Goal: Task Accomplishment & Management: Manage account settings

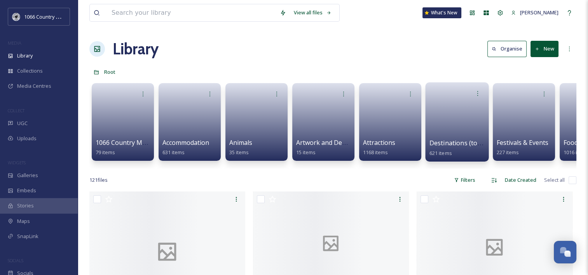
scroll to position [1135, 0]
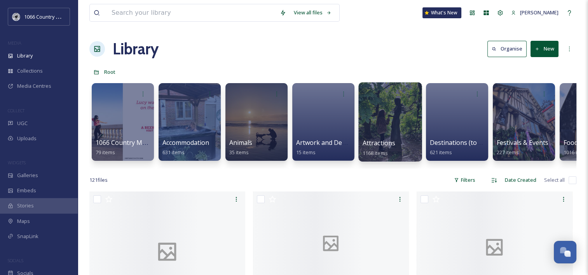
click at [393, 123] on div at bounding box center [389, 121] width 63 height 79
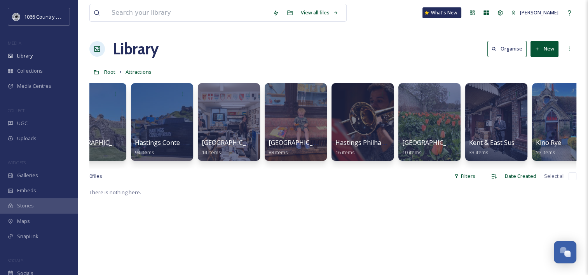
scroll to position [0, 1659]
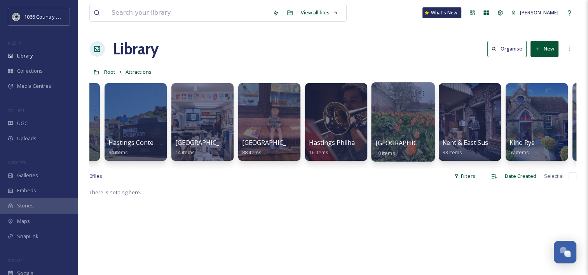
click at [402, 118] on div at bounding box center [402, 121] width 63 height 79
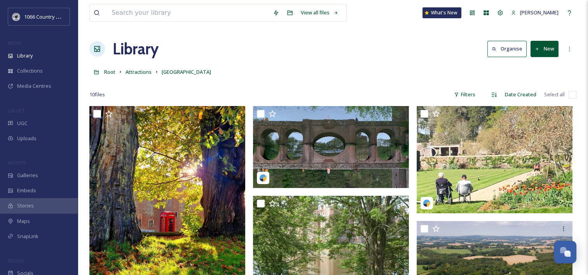
click at [550, 50] on button "New" at bounding box center [545, 49] width 28 height 16
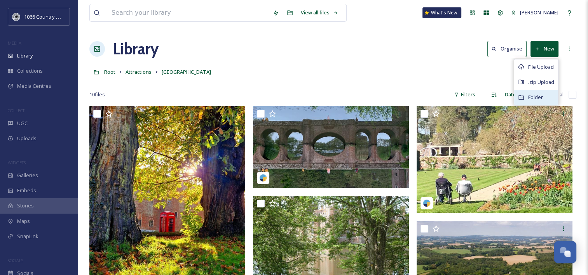
click at [547, 94] on div "Folder" at bounding box center [536, 97] width 44 height 15
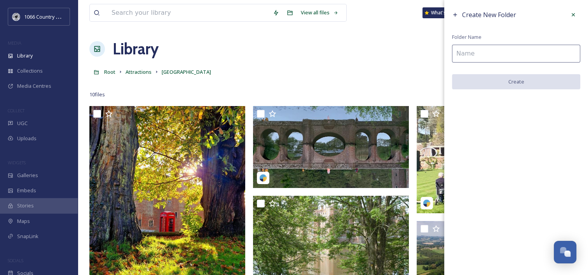
click at [477, 37] on span "Folder Name" at bounding box center [467, 36] width 30 height 7
click at [471, 50] on input at bounding box center [516, 54] width 128 height 18
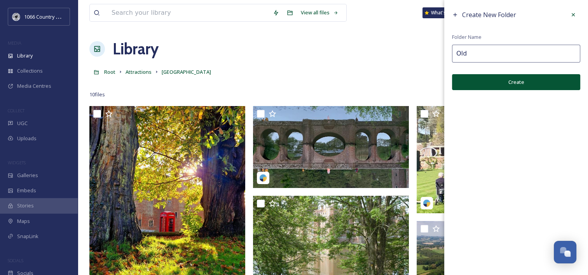
type input "Old"
click at [531, 82] on button "Create" at bounding box center [516, 82] width 128 height 16
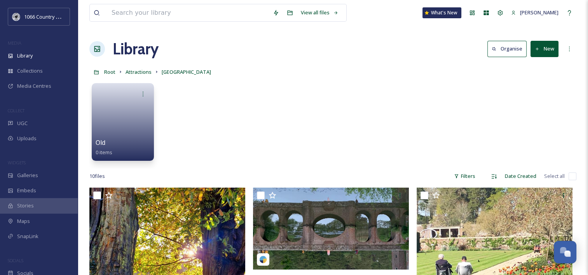
click at [570, 176] on input "checkbox" at bounding box center [573, 177] width 8 height 8
checkbox input "true"
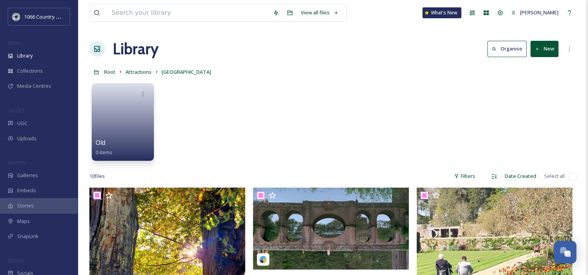
checkbox input "true"
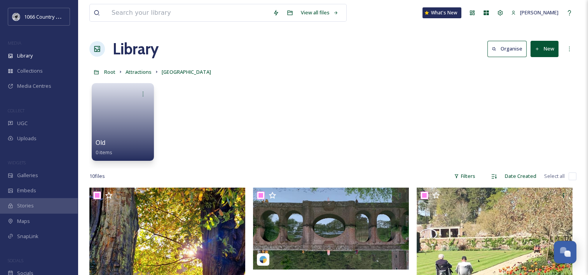
checkbox input "true"
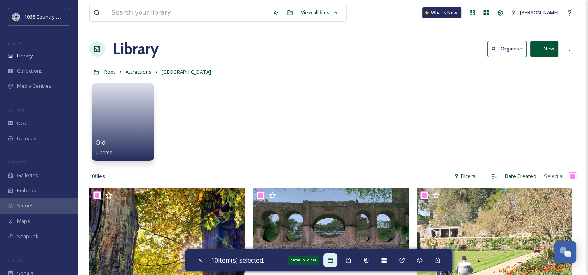
click at [336, 258] on div "Move To Folder" at bounding box center [330, 260] width 14 height 14
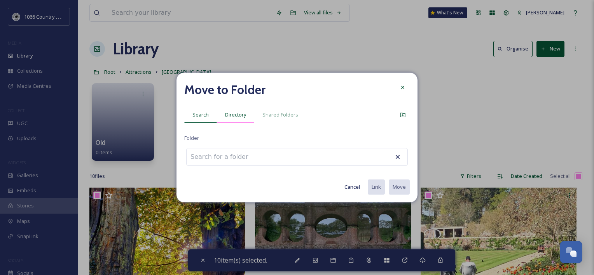
click at [229, 111] on span "Directory" at bounding box center [235, 114] width 21 height 7
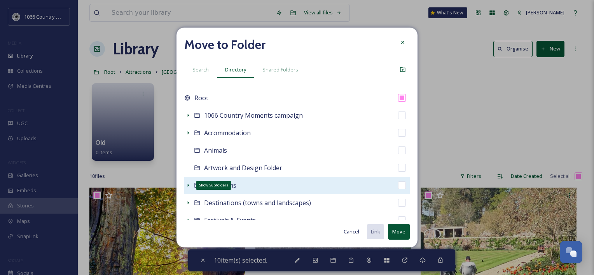
click at [189, 185] on icon at bounding box center [188, 185] width 6 height 6
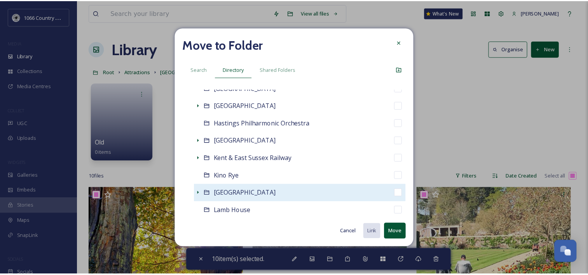
scroll to position [583, 0]
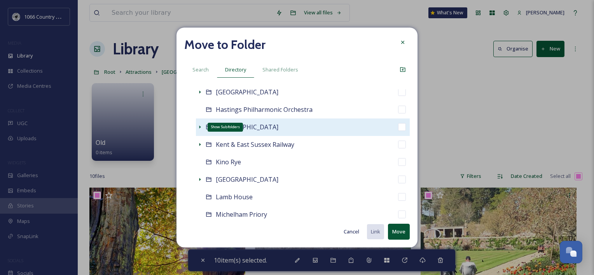
click at [196, 124] on div "Show Subfolders" at bounding box center [200, 127] width 8 height 8
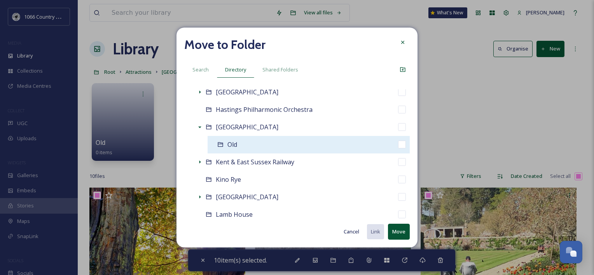
click at [398, 144] on input "checkbox" at bounding box center [402, 145] width 8 height 8
checkbox input "true"
checkbox input "false"
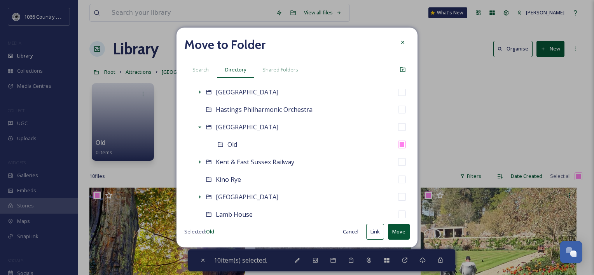
click at [398, 233] on button "Move" at bounding box center [399, 232] width 22 height 16
checkbox input "false"
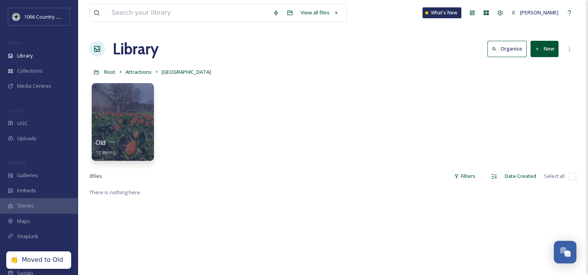
click at [294, 147] on div "Old 10 items" at bounding box center [332, 123] width 487 height 89
click at [147, 72] on span "Attractions" at bounding box center [139, 71] width 26 height 7
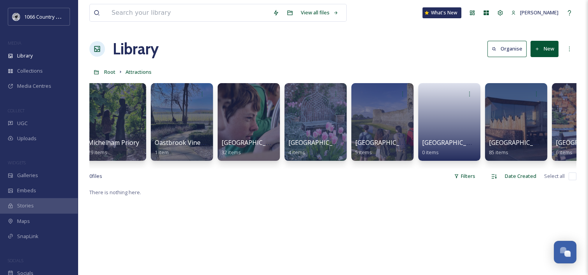
scroll to position [0, 2254]
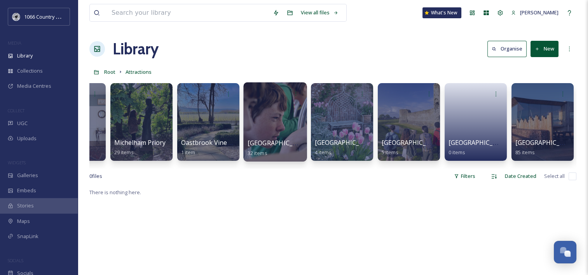
click at [274, 112] on div at bounding box center [274, 121] width 63 height 79
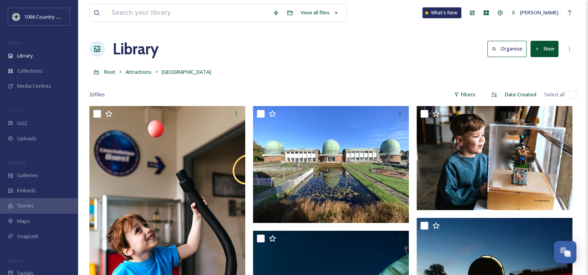
click at [544, 51] on button "New" at bounding box center [545, 49] width 28 height 16
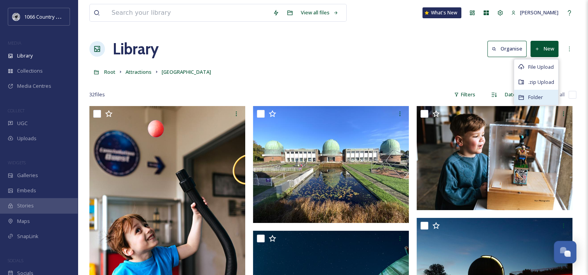
click at [543, 95] on span "Folder" at bounding box center [535, 97] width 15 height 7
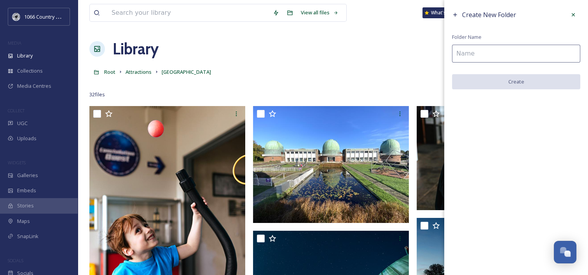
click at [480, 58] on input at bounding box center [516, 54] width 128 height 18
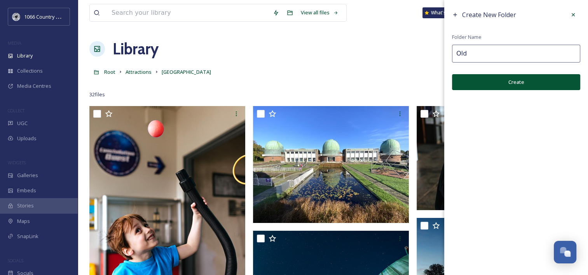
type input "Old"
click at [504, 82] on button "Create" at bounding box center [516, 82] width 128 height 16
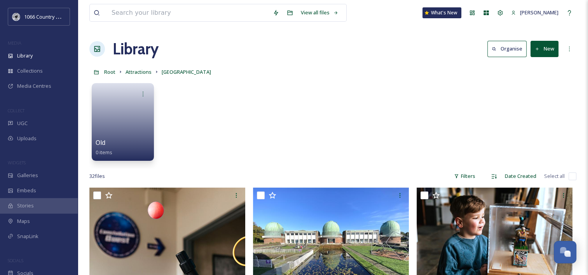
click at [573, 175] on input "checkbox" at bounding box center [573, 177] width 8 height 8
checkbox input "true"
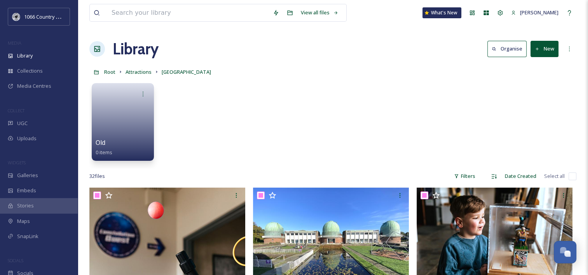
checkbox input "true"
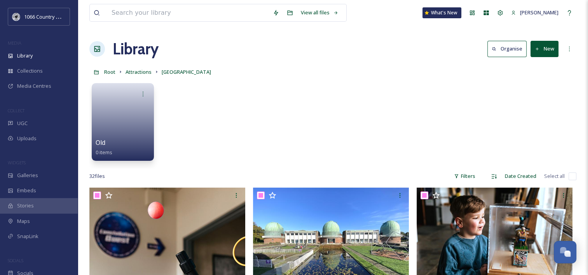
checkbox input "true"
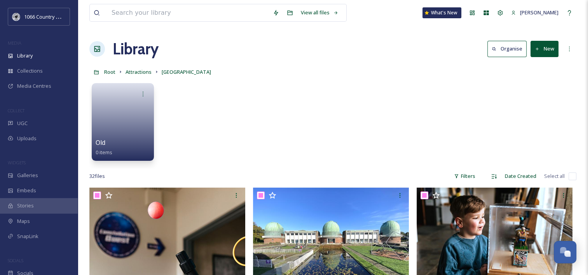
checkbox input "true"
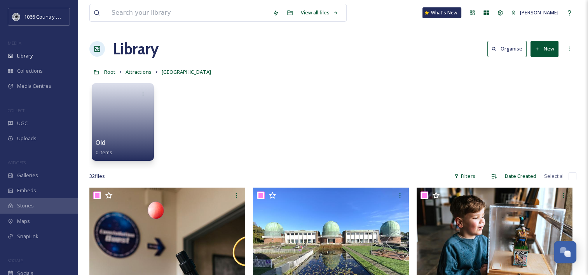
checkbox input "true"
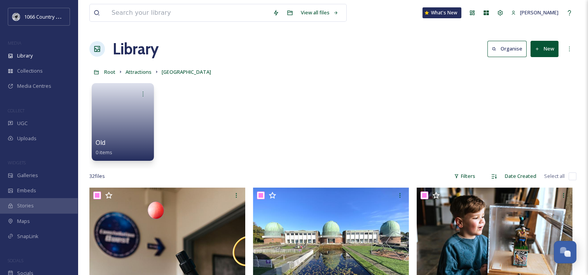
checkbox input "true"
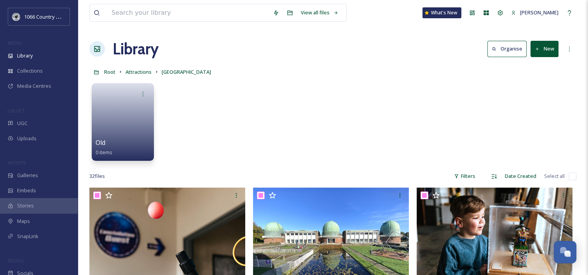
checkbox input "true"
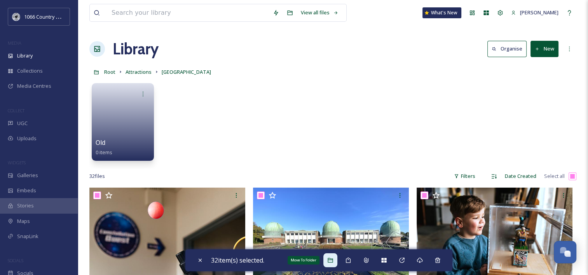
click at [332, 258] on icon at bounding box center [330, 260] width 6 height 6
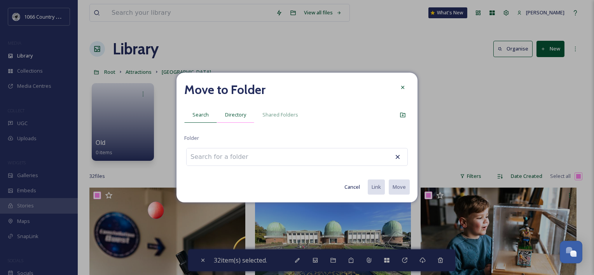
click at [238, 119] on div "Directory" at bounding box center [235, 115] width 37 height 16
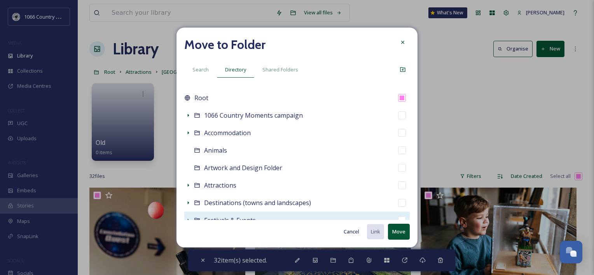
scroll to position [39, 0]
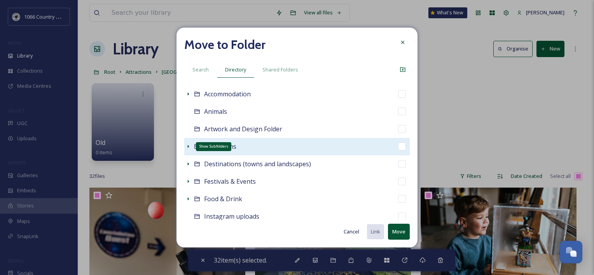
click at [187, 145] on icon at bounding box center [188, 146] width 6 height 6
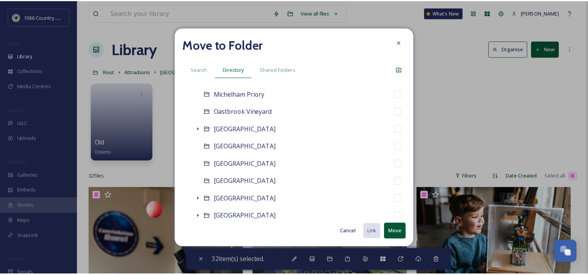
scroll to position [700, 0]
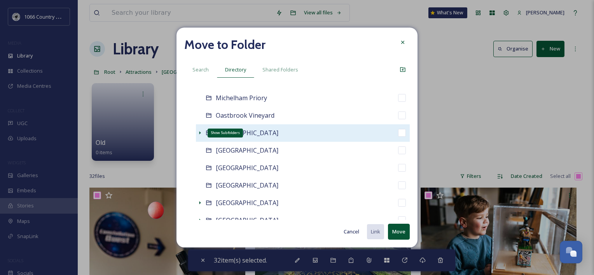
click at [201, 131] on icon at bounding box center [200, 133] width 6 height 6
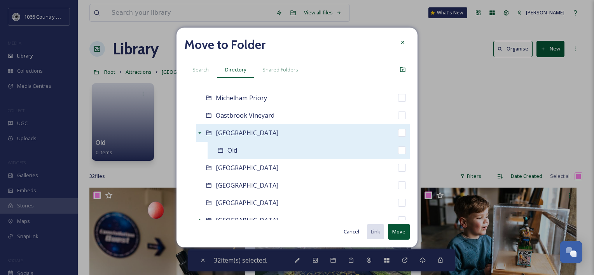
click at [398, 151] on input "checkbox" at bounding box center [402, 151] width 8 height 8
checkbox input "true"
checkbox input "false"
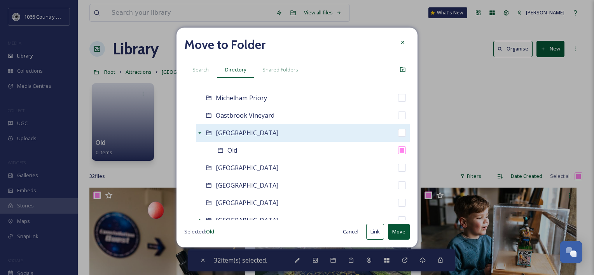
click at [398, 230] on button "Move" at bounding box center [399, 232] width 22 height 16
checkbox input "false"
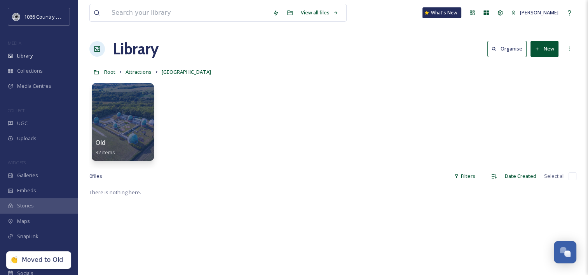
click at [192, 178] on div "0 file s Filters Date Created Select all" at bounding box center [332, 176] width 487 height 15
click at [141, 72] on span "Attractions" at bounding box center [139, 71] width 26 height 7
